Goal: Task Accomplishment & Management: Manage account settings

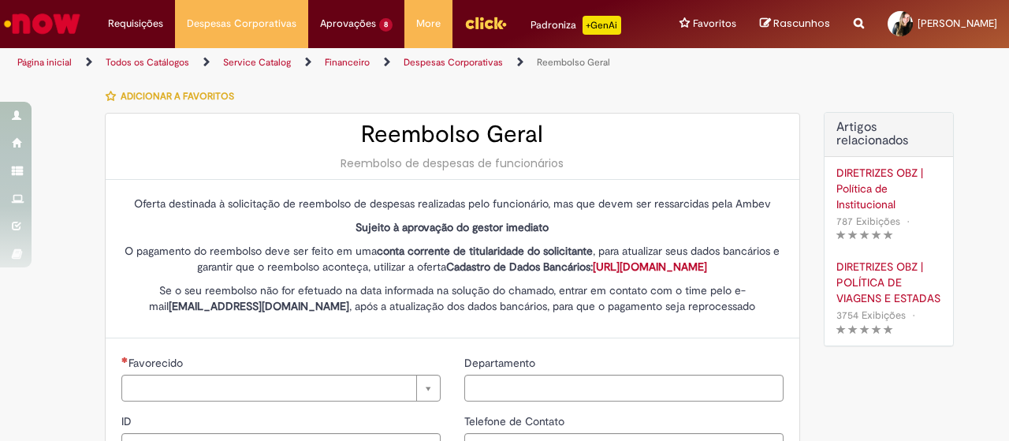
type input "********"
type input "**********"
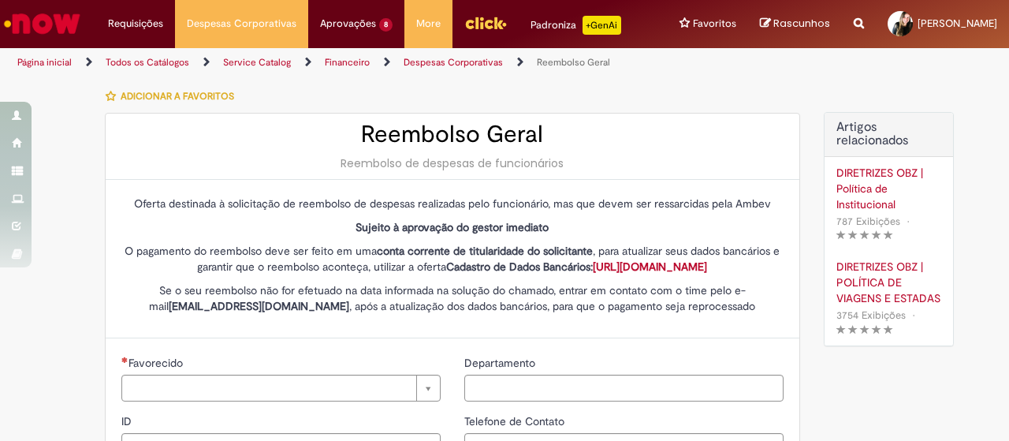
type input "****"
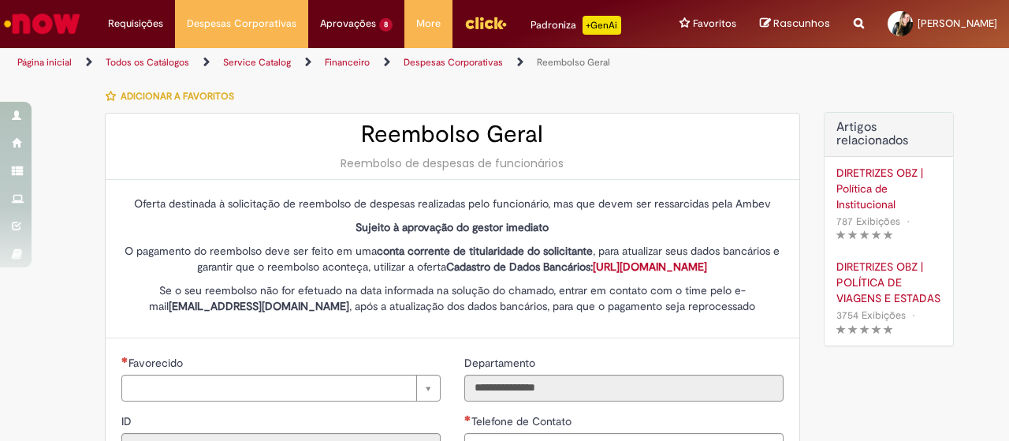
type input "**********"
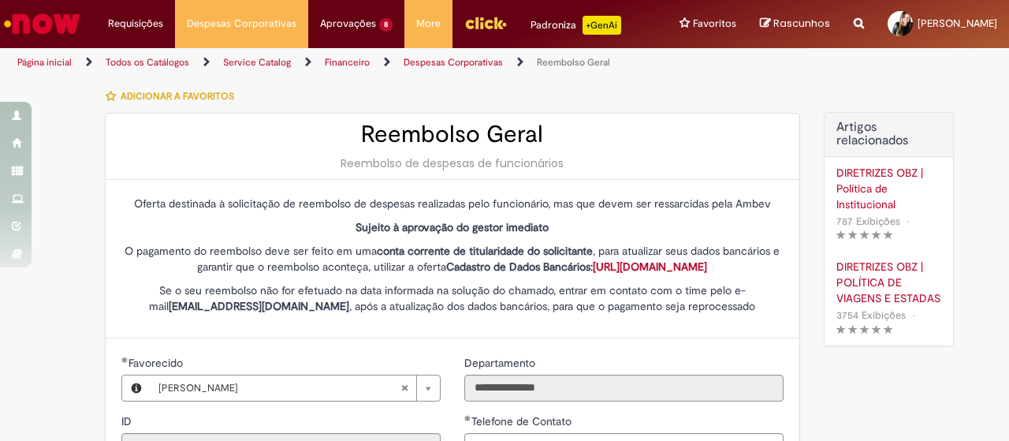
type input "**********"
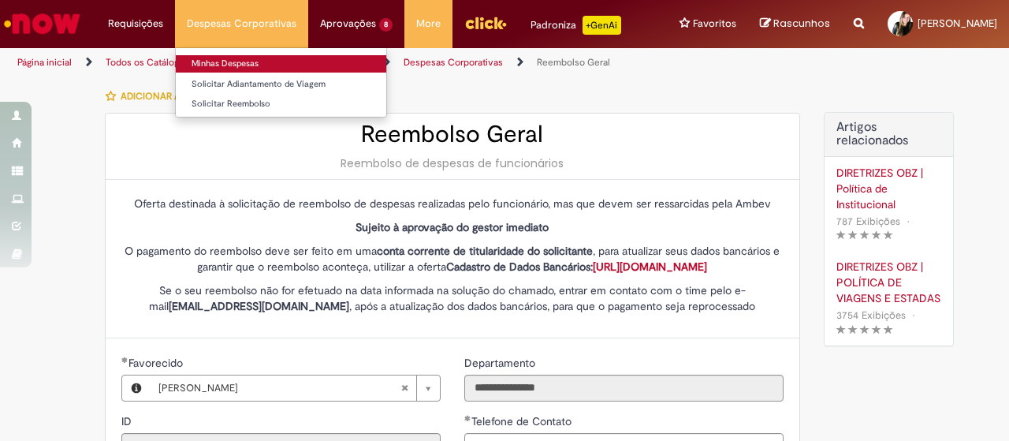
click at [226, 62] on link "Minhas Despesas" at bounding box center [281, 63] width 210 height 17
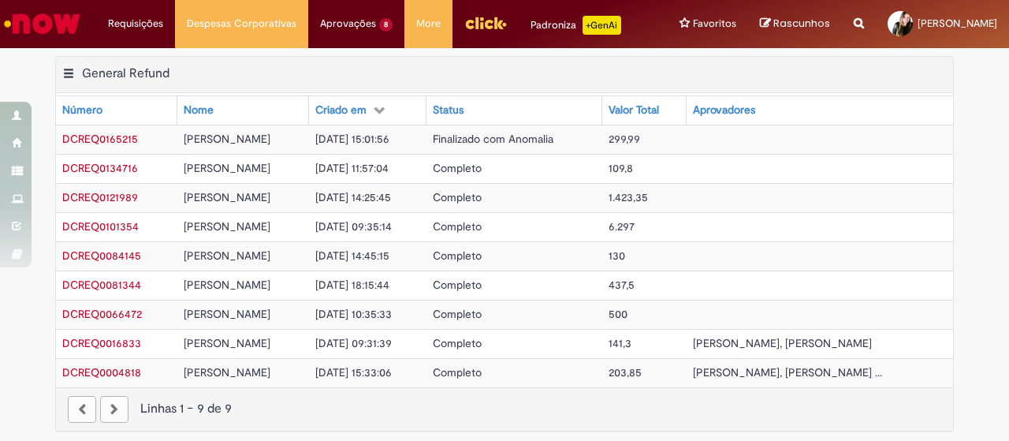
click at [102, 146] on span "DCREQ0165215" at bounding box center [100, 139] width 76 height 14
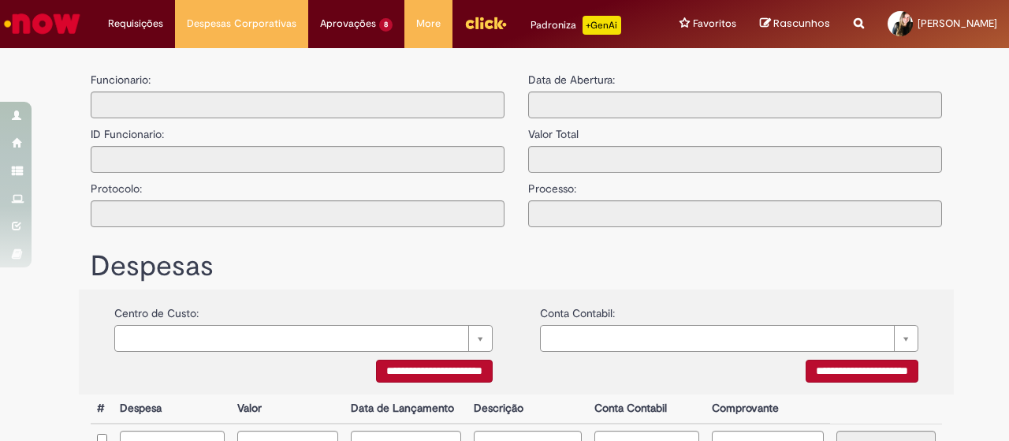
type input "**********"
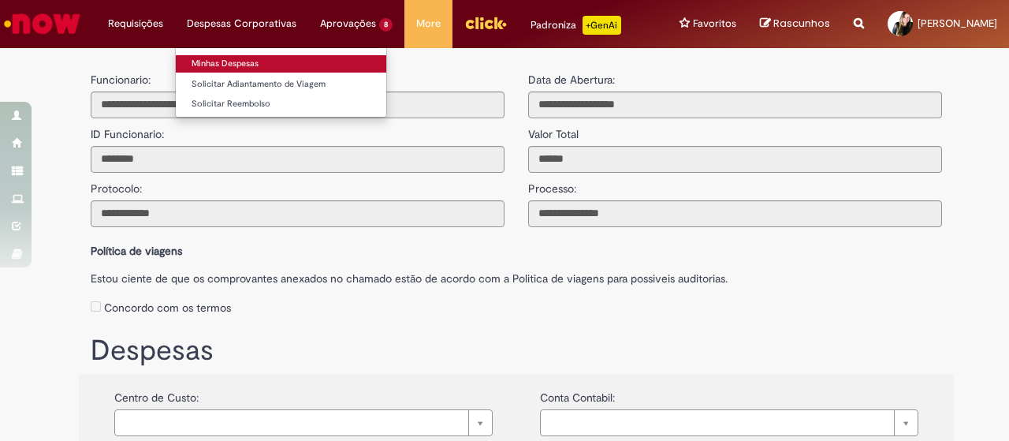
click at [219, 64] on link "Minhas Despesas" at bounding box center [281, 63] width 210 height 17
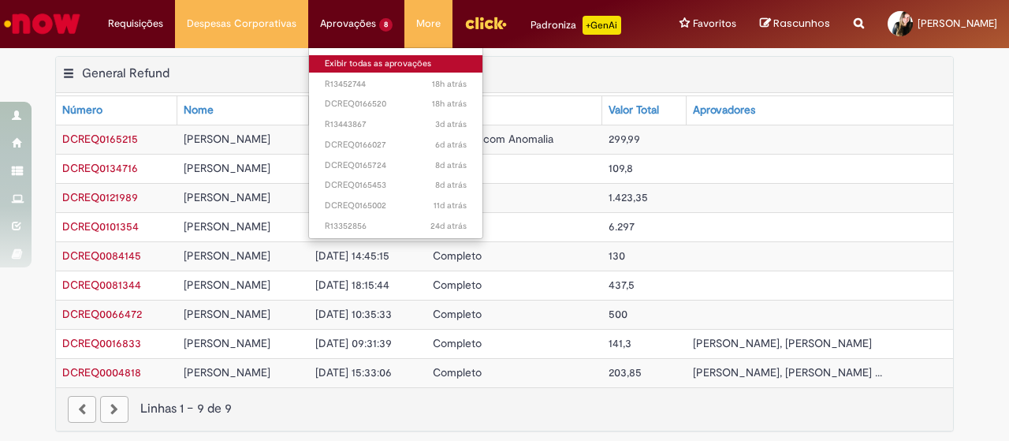
click at [339, 55] on link "Exibir todas as aprovações" at bounding box center [395, 63] width 173 height 17
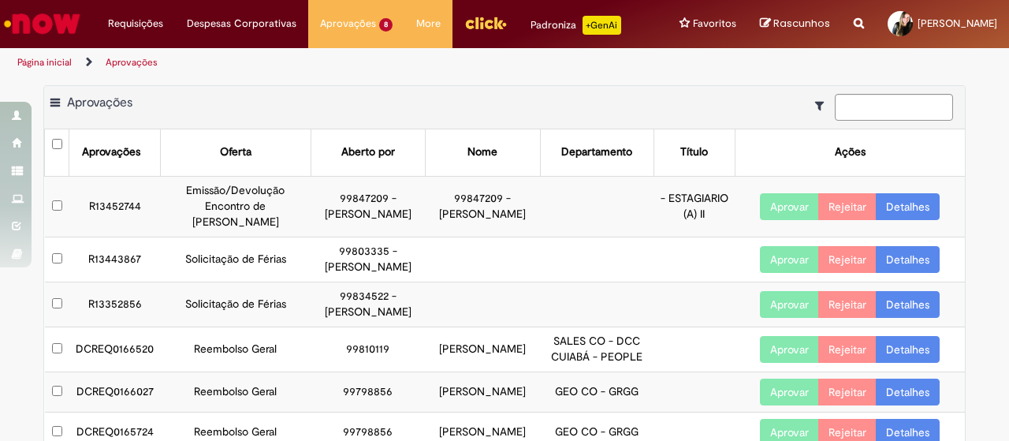
click at [106, 281] on td "R13443867" at bounding box center [114, 258] width 91 height 45
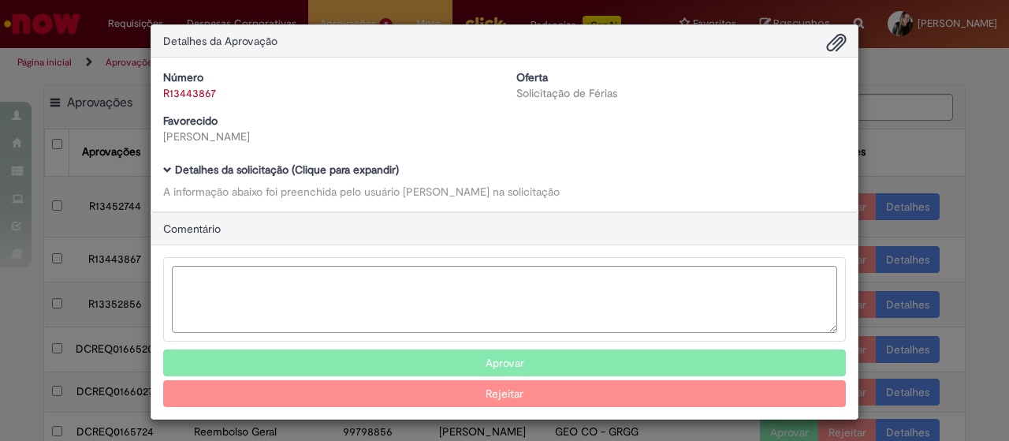
click at [831, 43] on span "Ambev Approval Modal" at bounding box center [836, 43] width 19 height 27
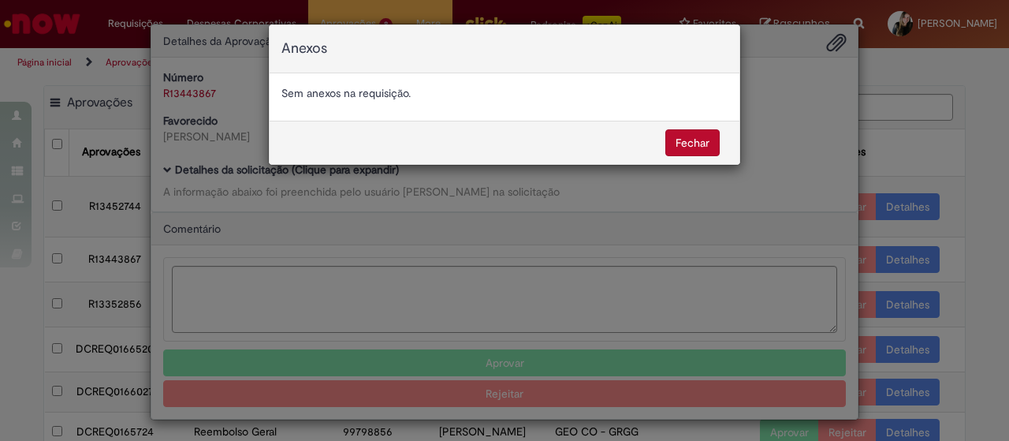
click at [692, 138] on button "Fechar" at bounding box center [692, 142] width 54 height 27
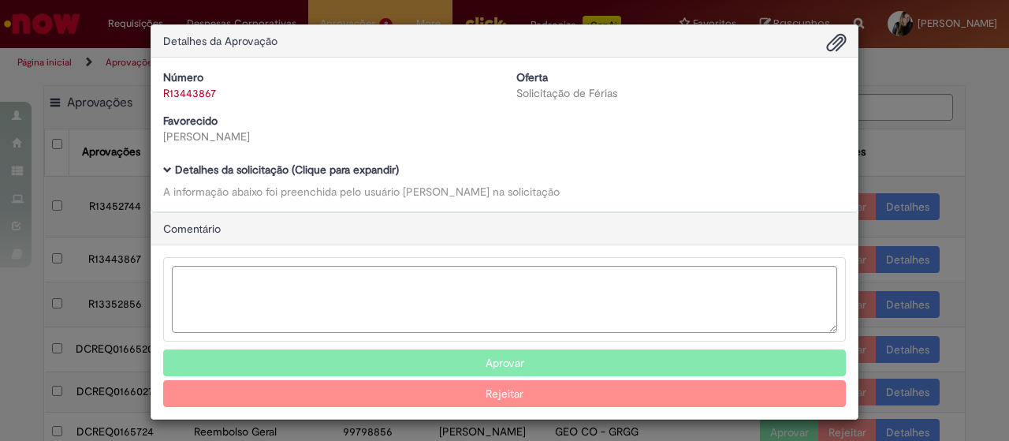
click at [920, 117] on div "Detalhes da Aprovação Número R13443867 Oferta Solicitação de Férias Favorecido …" at bounding box center [504, 220] width 1009 height 441
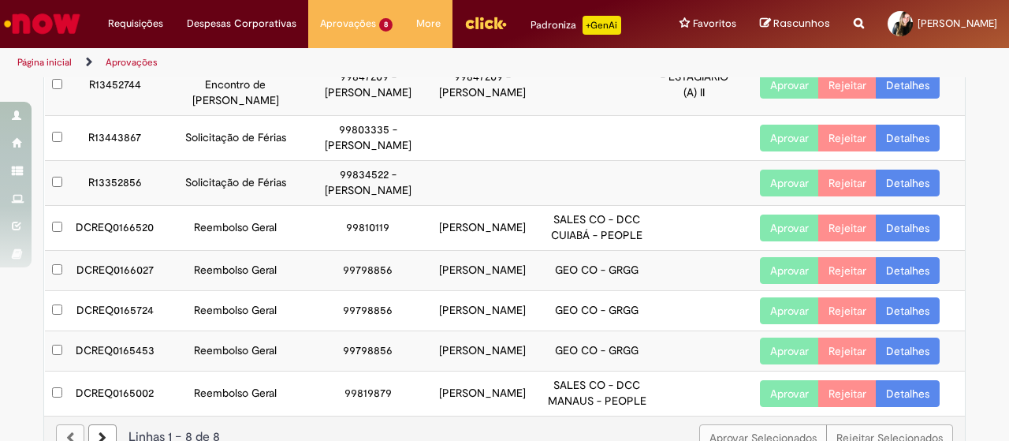
scroll to position [158, 0]
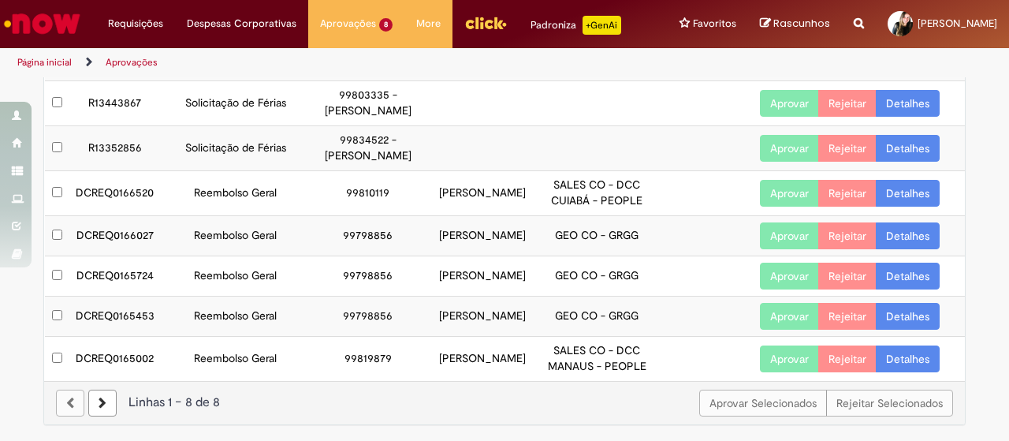
click at [123, 215] on td "DCREQ0166520" at bounding box center [114, 192] width 91 height 45
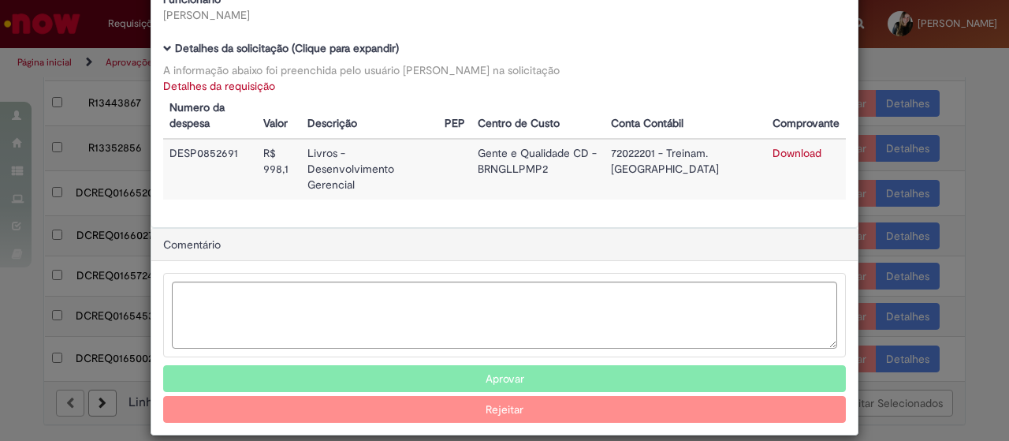
scroll to position [121, 0]
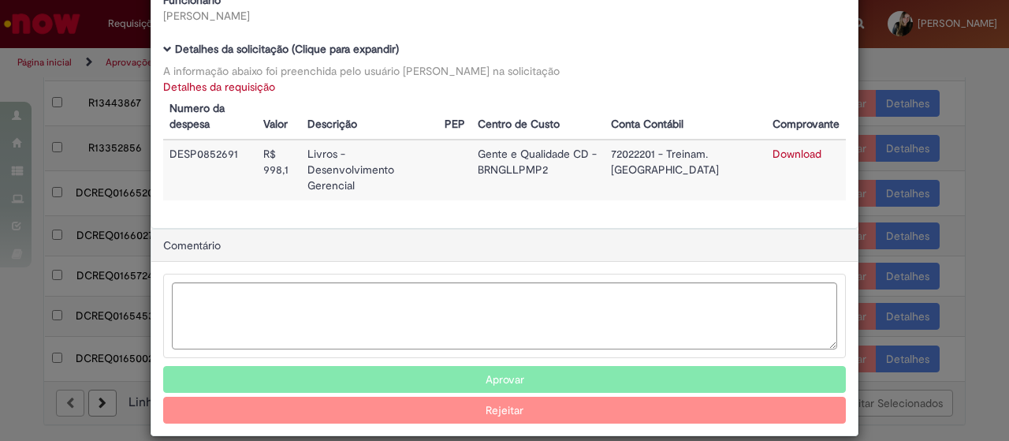
click at [805, 155] on link "Download" at bounding box center [796, 154] width 49 height 14
click at [515, 366] on button "Aprovar" at bounding box center [504, 379] width 682 height 27
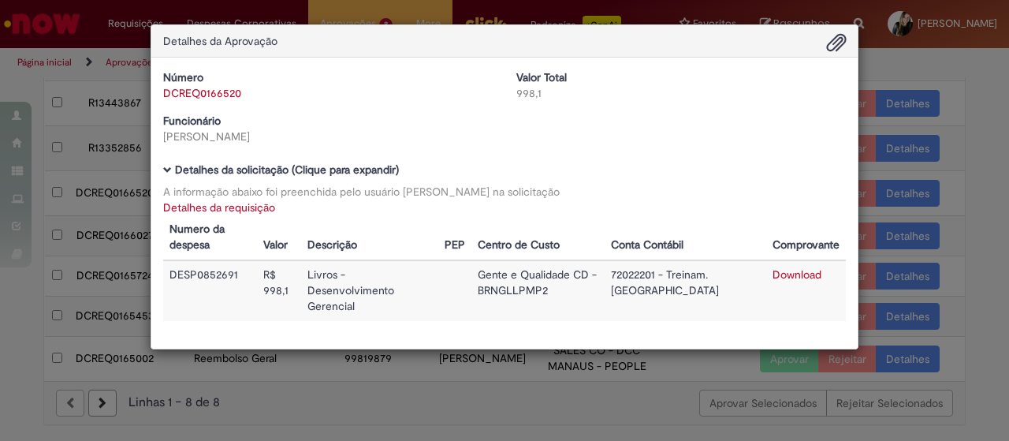
scroll to position [0, 0]
click at [971, 87] on div "Detalhes da Aprovação Número DCREQ0166520 Valor Total 998,1 Funcionário Jessica…" at bounding box center [504, 220] width 1009 height 441
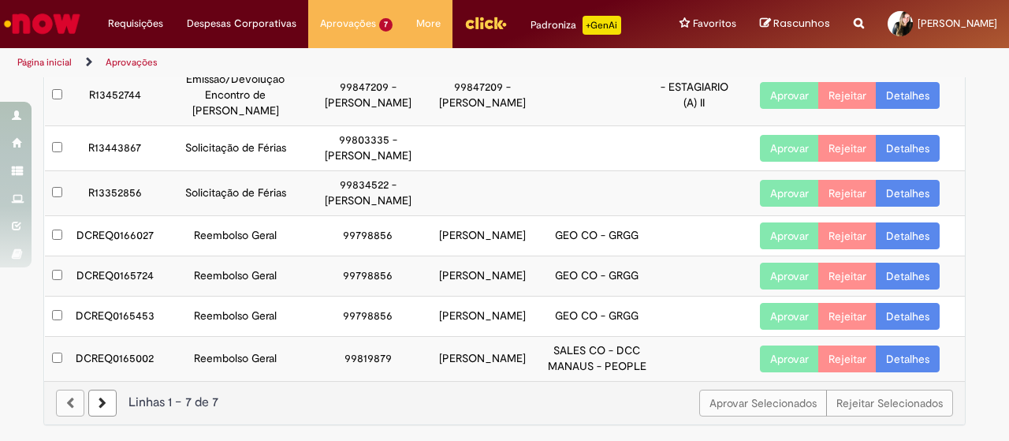
click at [98, 234] on td "DCREQ0166027" at bounding box center [114, 235] width 91 height 40
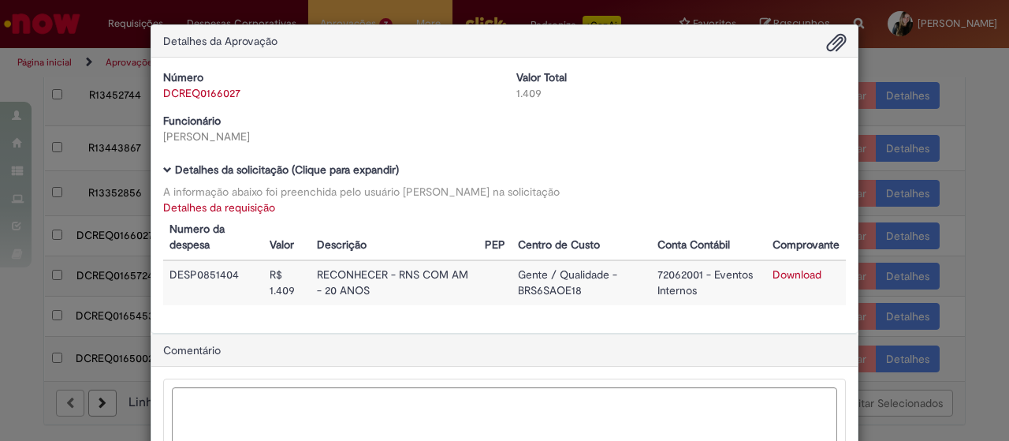
click at [784, 273] on link "Download" at bounding box center [796, 274] width 49 height 14
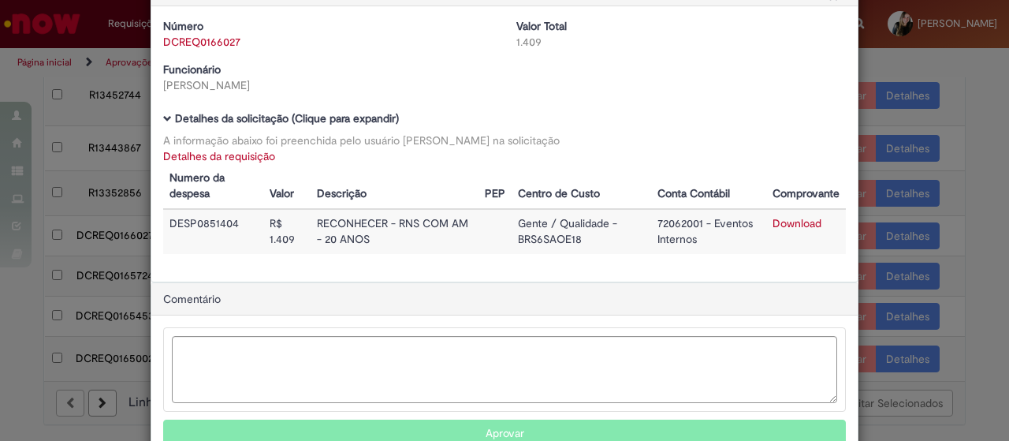
scroll to position [121, 0]
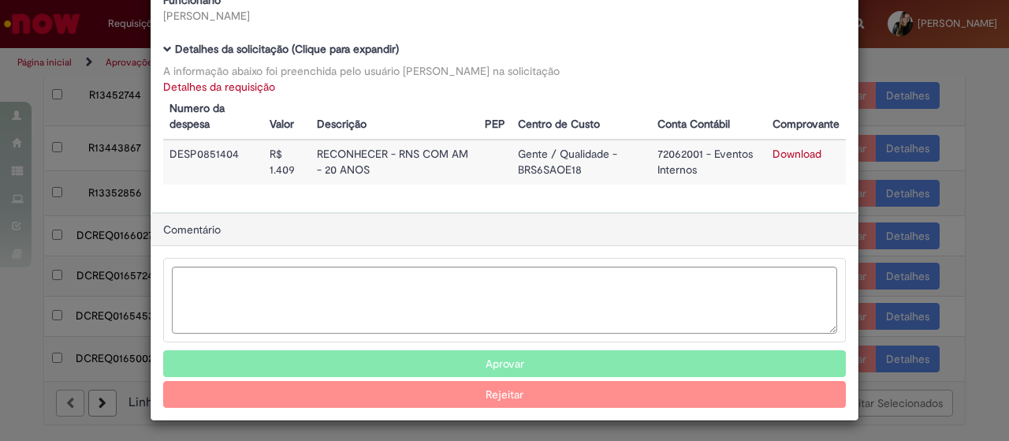
click at [544, 360] on button "Aprovar" at bounding box center [504, 363] width 682 height 27
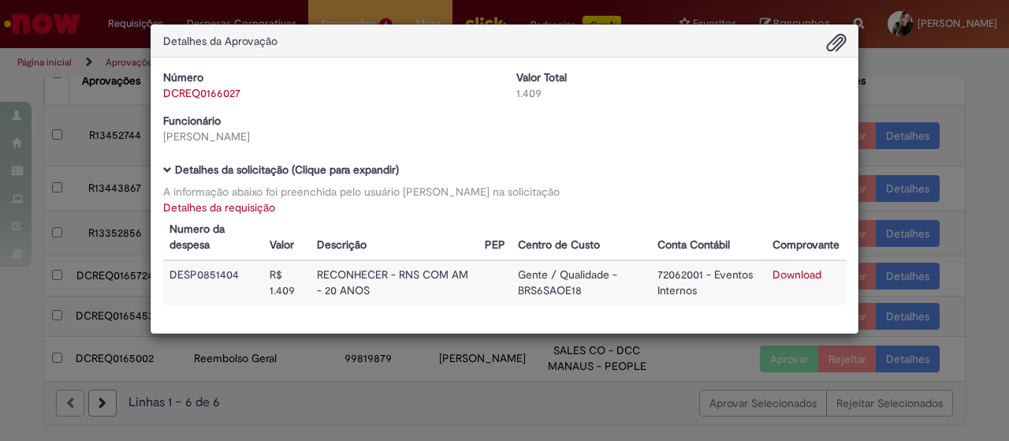
scroll to position [128, 0]
click at [972, 146] on div "Detalhes da Aprovação Número DCREQ0166027 Valor Total 1.409 Funcionário Cecilia…" at bounding box center [504, 220] width 1009 height 441
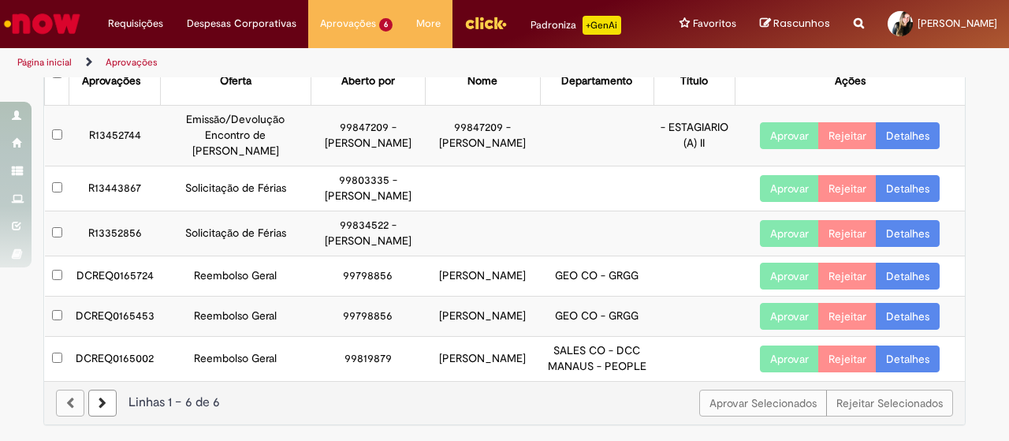
click at [104, 267] on td "DCREQ0165724" at bounding box center [114, 275] width 91 height 40
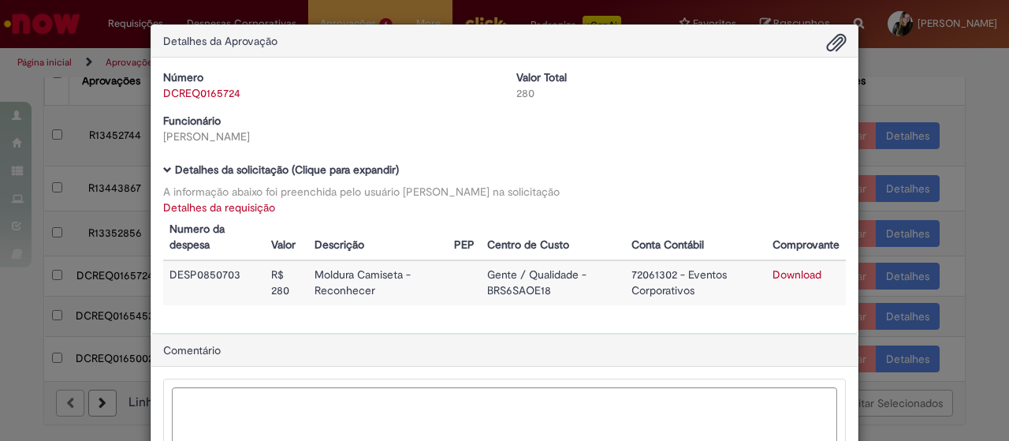
click at [803, 275] on link "Download" at bounding box center [796, 274] width 49 height 14
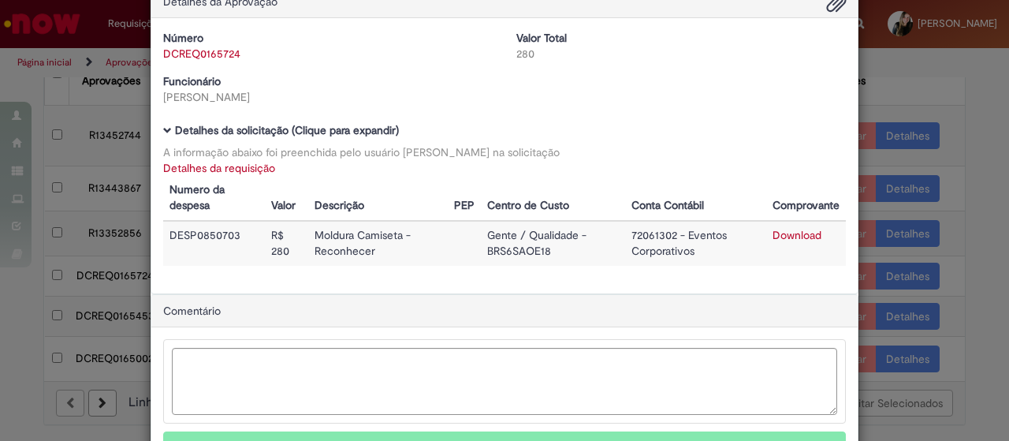
scroll to position [121, 0]
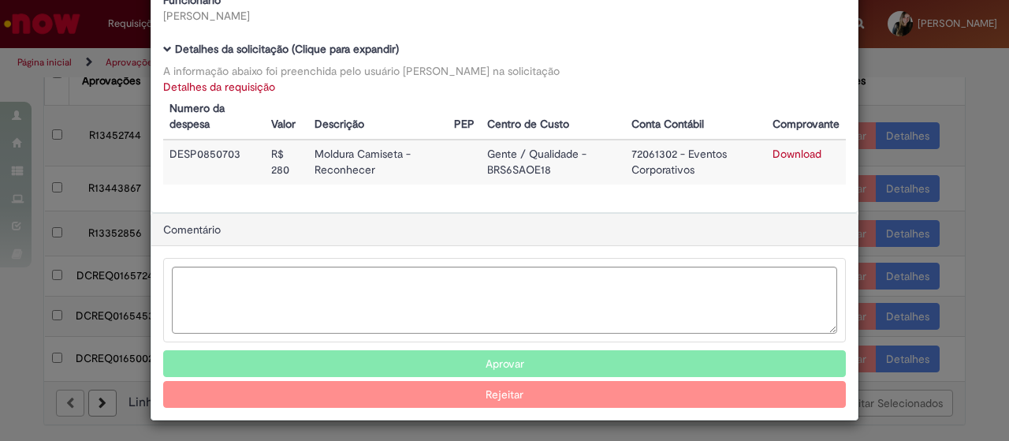
click at [508, 359] on button "Aprovar" at bounding box center [504, 363] width 682 height 27
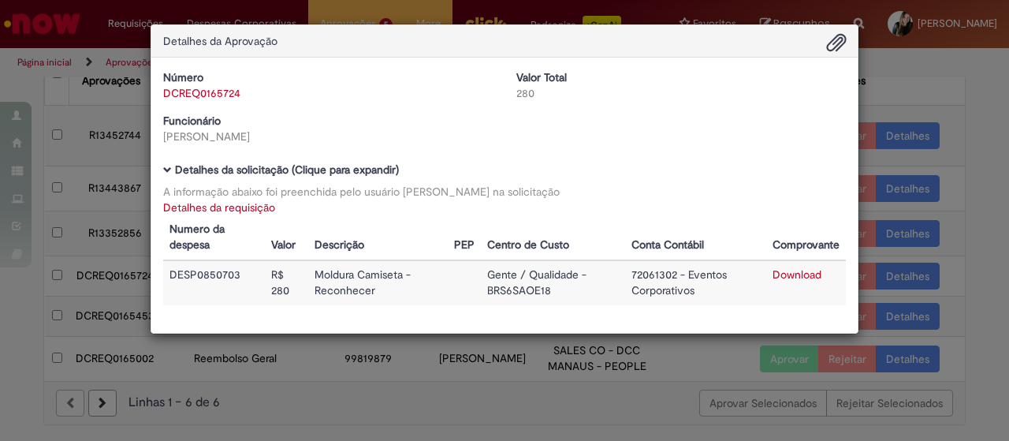
scroll to position [88, 0]
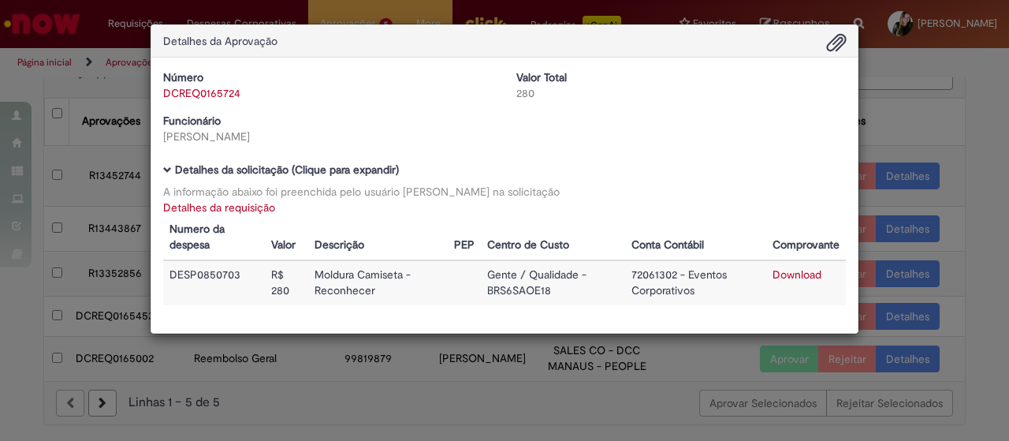
click at [976, 107] on div "Detalhes da Aprovação Número DCREQ0165724 Valor Total 280 Funcionário Cecilia M…" at bounding box center [504, 220] width 1009 height 441
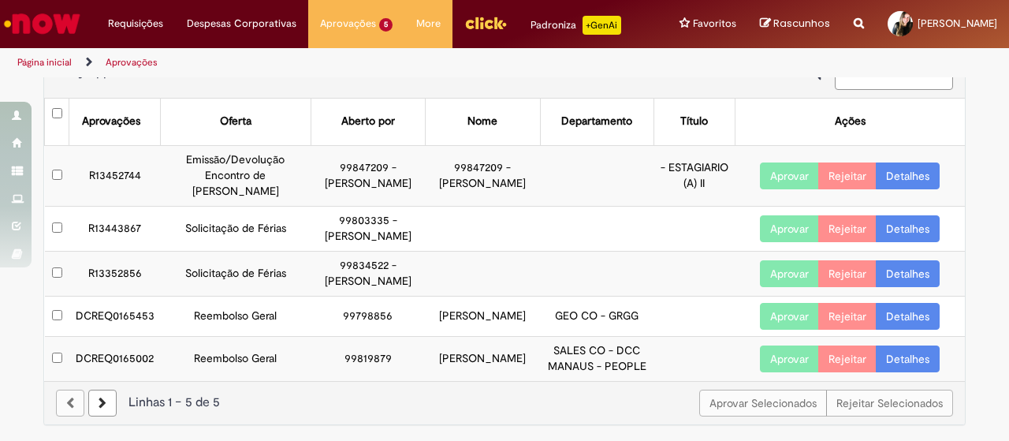
click at [128, 299] on td "DCREQ0165453" at bounding box center [114, 316] width 91 height 40
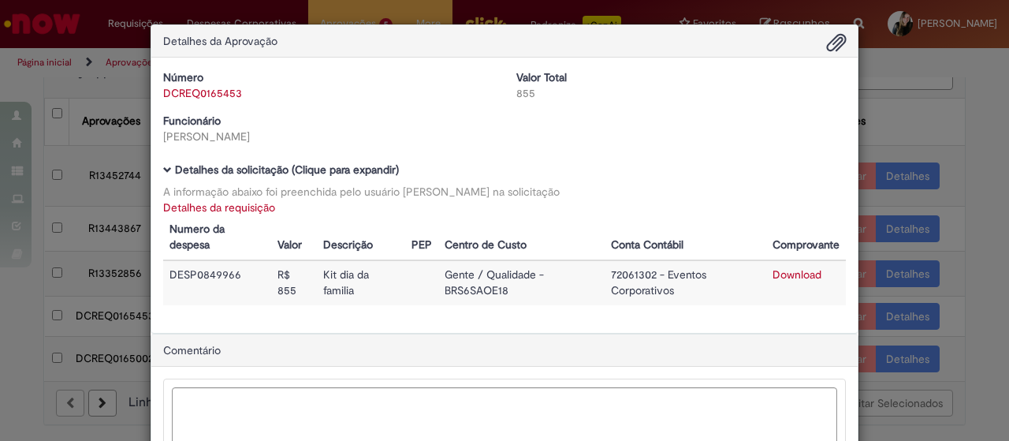
click at [799, 273] on link "Download" at bounding box center [796, 274] width 49 height 14
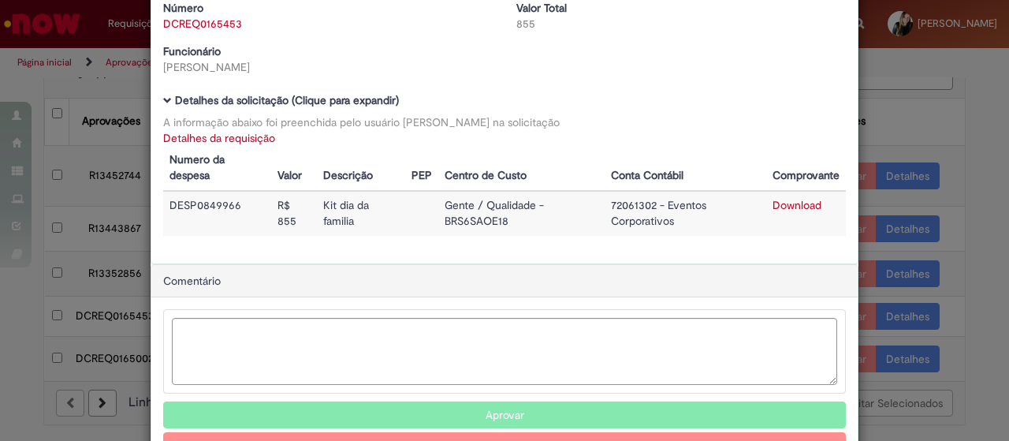
scroll to position [121, 0]
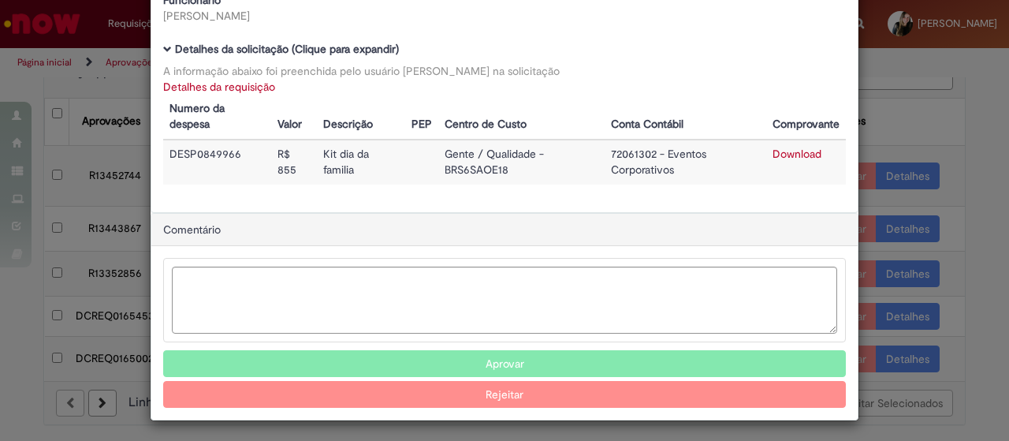
click at [493, 360] on button "Aprovar" at bounding box center [504, 363] width 682 height 27
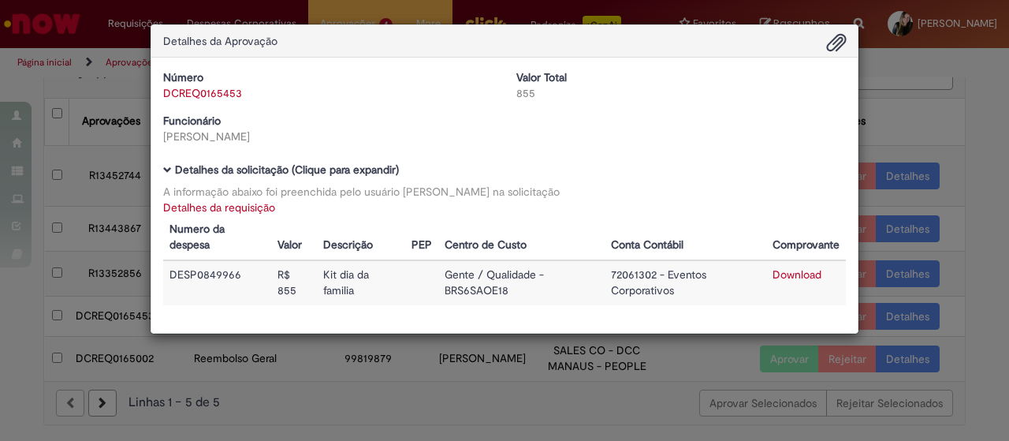
scroll to position [49, 0]
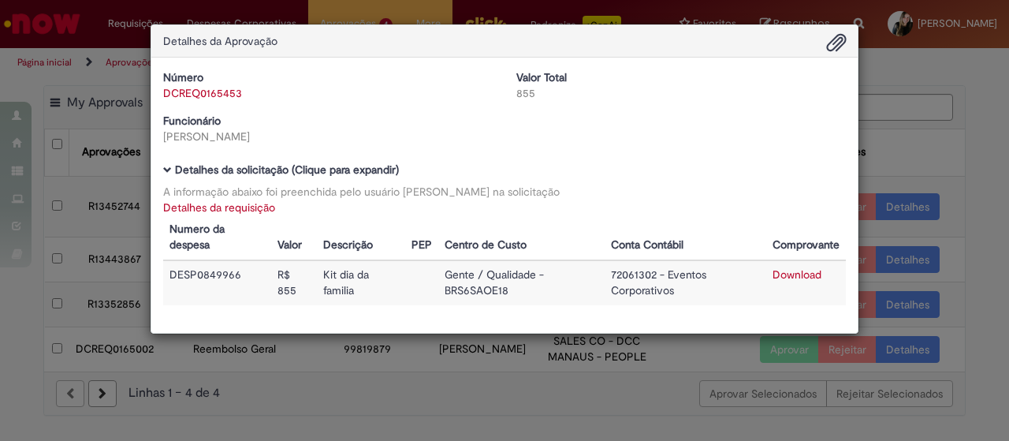
click at [978, 96] on div "Detalhes da Aprovação Número DCREQ0165453 Valor Total 855 Funcionário Cecilia M…" at bounding box center [504, 220] width 1009 height 441
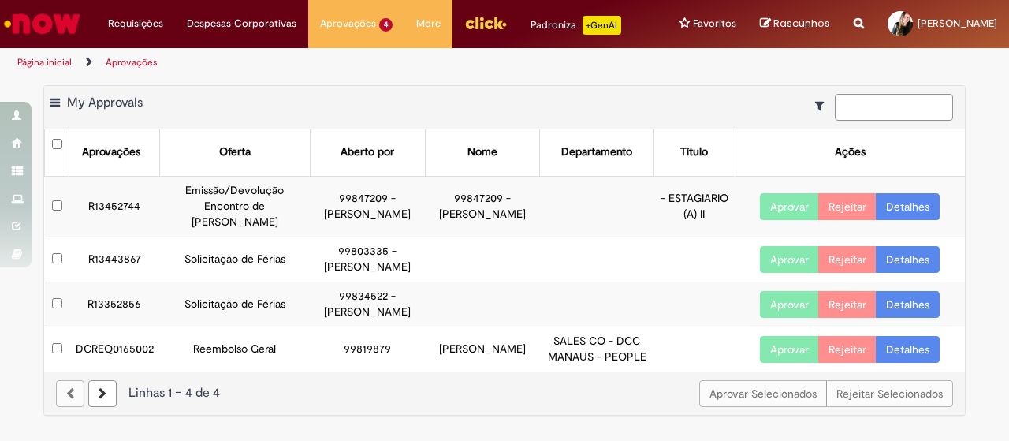
click at [120, 352] on td "DCREQ0165002" at bounding box center [114, 348] width 91 height 44
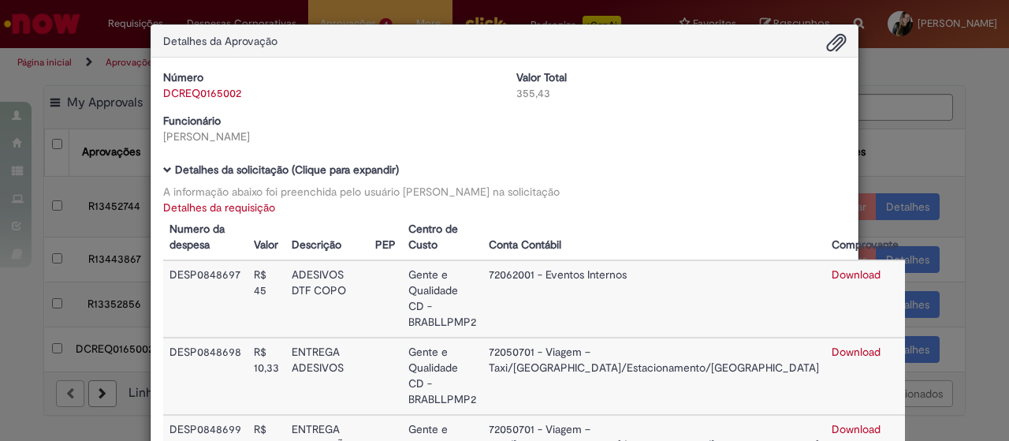
click at [831, 273] on link "Download" at bounding box center [855, 274] width 49 height 14
click at [831, 344] on link "Download" at bounding box center [855, 351] width 49 height 14
click at [831, 422] on link "Download" at bounding box center [855, 429] width 49 height 14
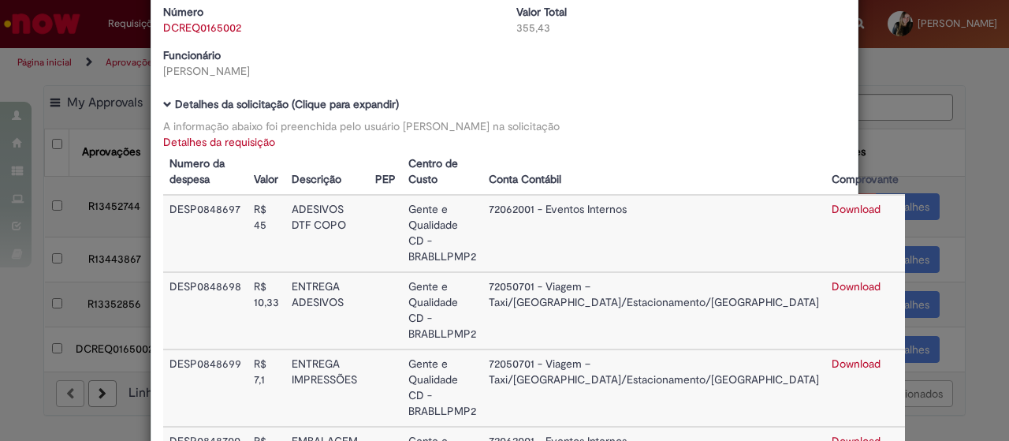
scroll to position [158, 0]
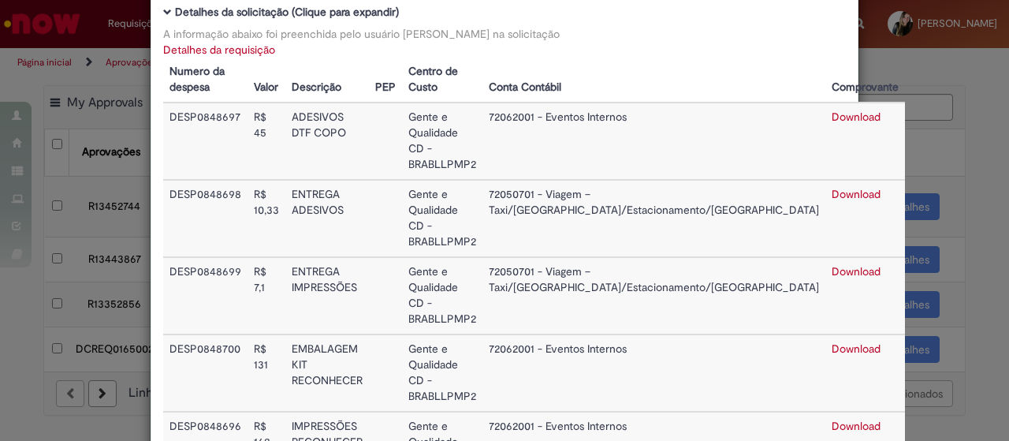
click at [635, 334] on td "72062001 - Eventos Internos" at bounding box center [653, 372] width 343 height 77
click at [831, 341] on link "Download" at bounding box center [855, 348] width 49 height 14
click at [831, 418] on link "Download" at bounding box center [855, 425] width 49 height 14
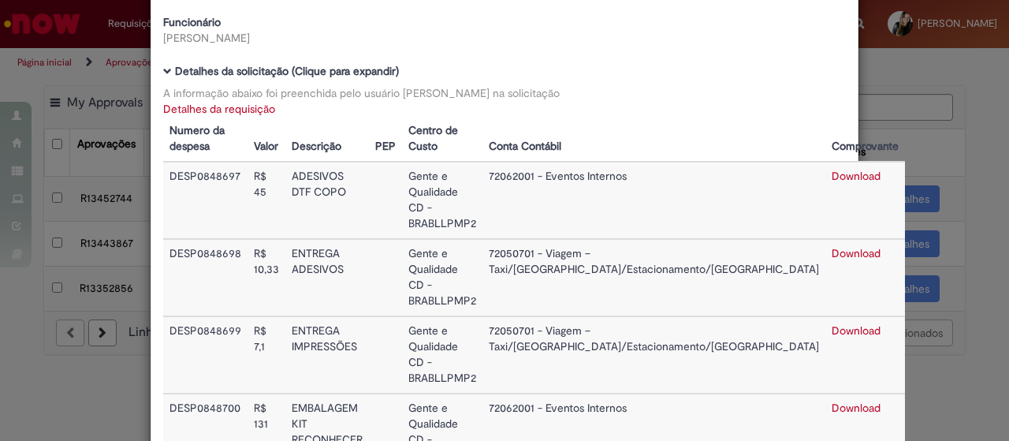
scroll to position [0, 0]
click at [977, 176] on div "Detalhes da Aprovação Número DCREQ0165002 Valor Total 355,43 Funcionário Fernan…" at bounding box center [504, 220] width 1009 height 441
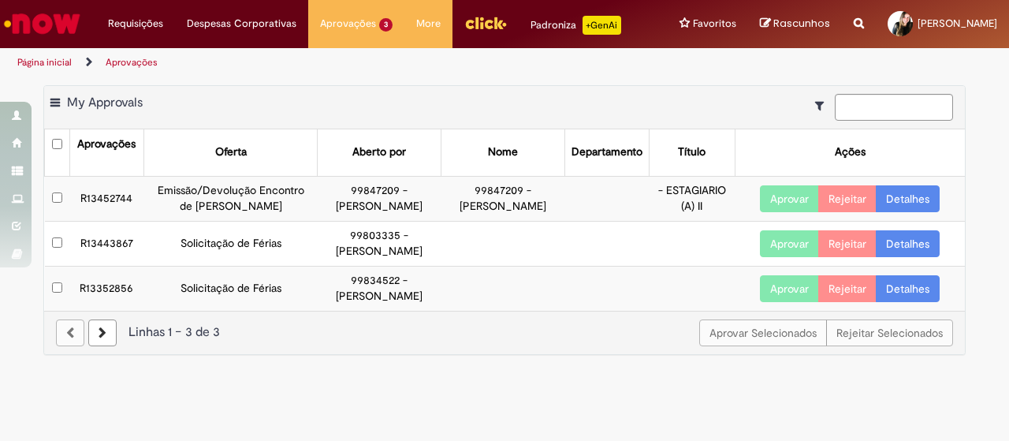
click at [28, 20] on img "Ir para a Homepage" at bounding box center [42, 24] width 81 height 32
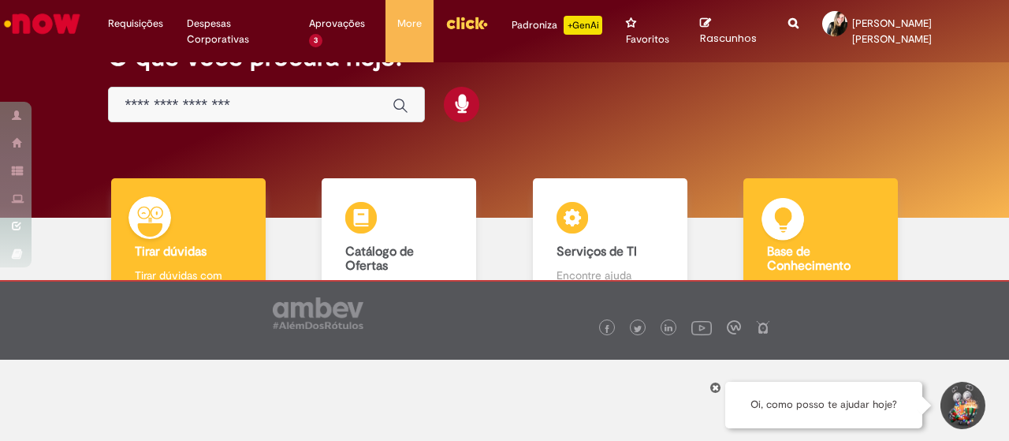
scroll to position [116, 0]
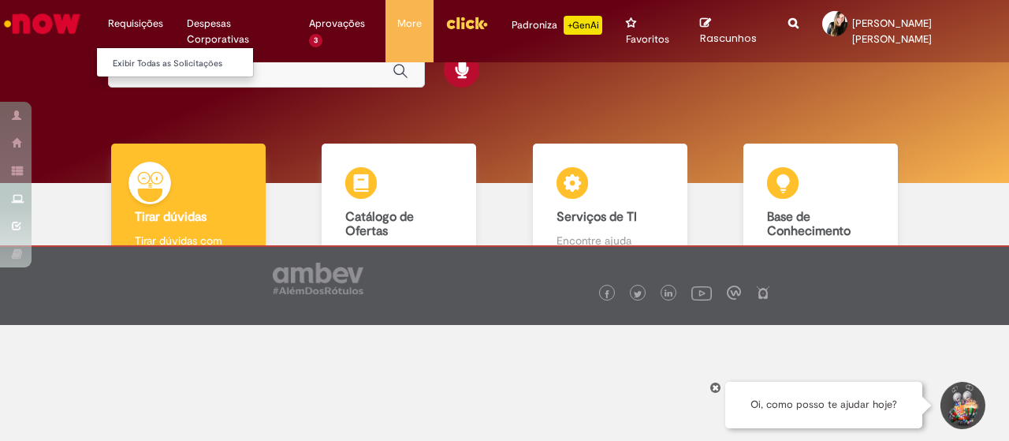
click at [136, 20] on li "Requisições Exibir Todas as Solicitações" at bounding box center [135, 23] width 79 height 47
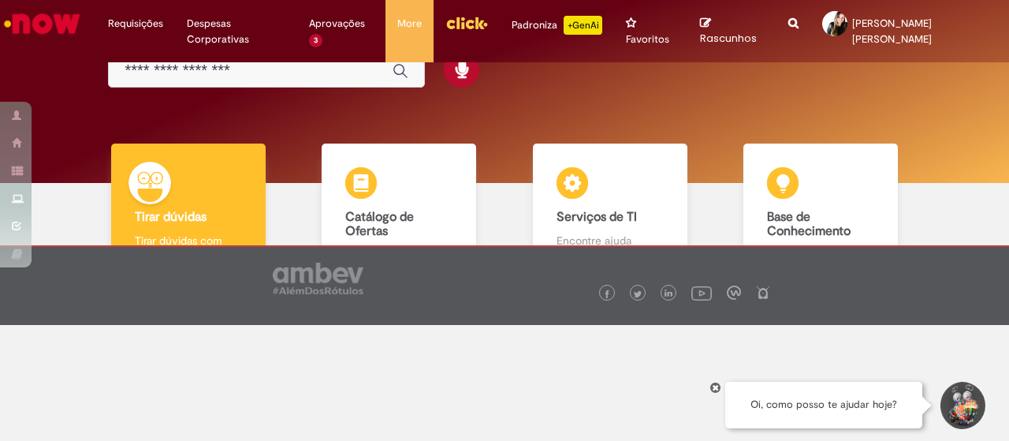
click at [22, 10] on img "Ir para a Homepage" at bounding box center [42, 24] width 81 height 32
